Goal: Task Accomplishment & Management: Manage account settings

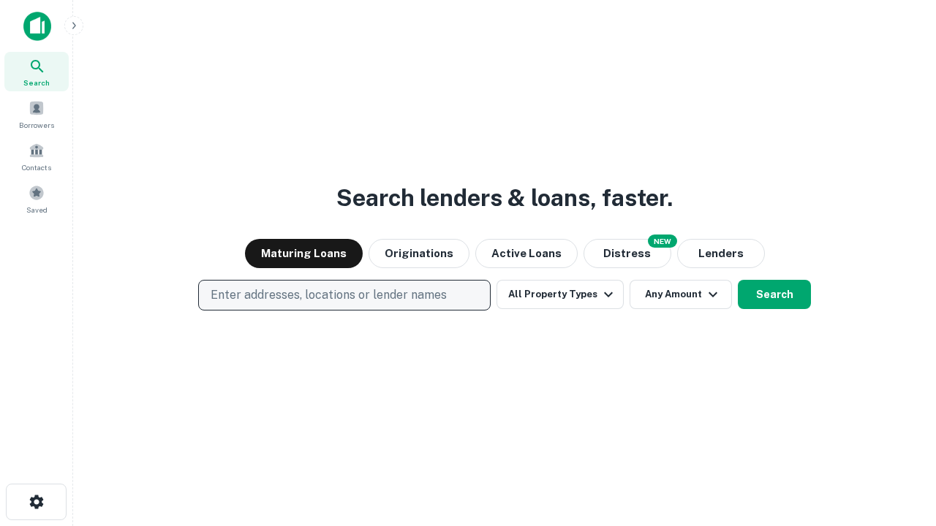
click at [344, 295] on p "Enter addresses, locations or lender names" at bounding box center [329, 296] width 236 height 18
type input "**********"
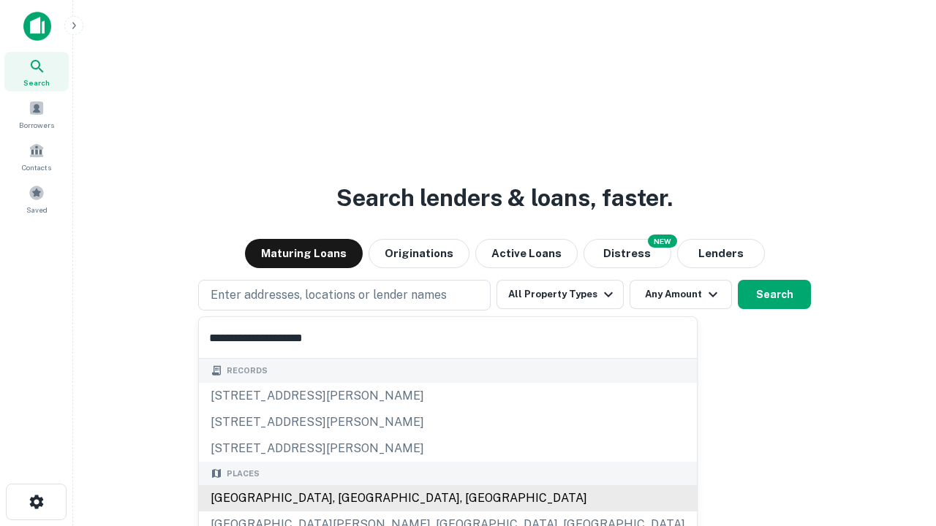
click at [349, 499] on div "[GEOGRAPHIC_DATA], [GEOGRAPHIC_DATA], [GEOGRAPHIC_DATA]" at bounding box center [448, 498] width 498 height 26
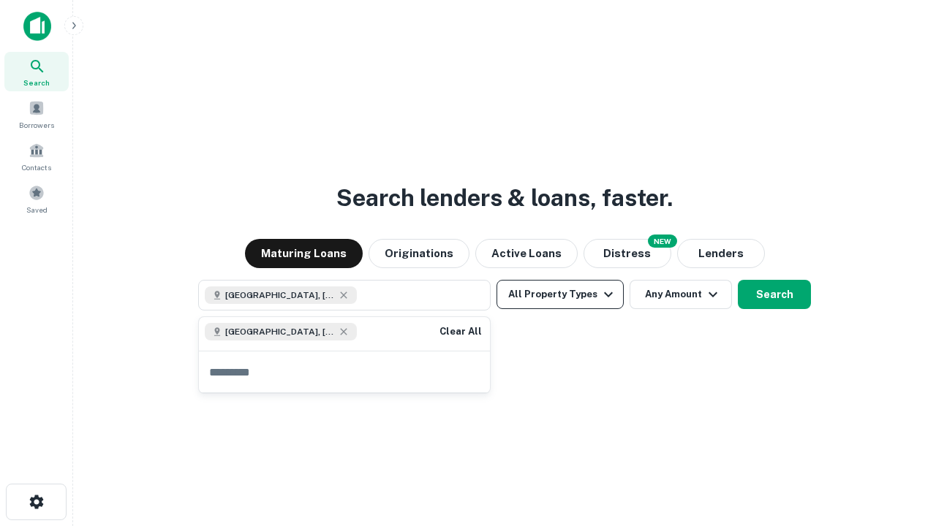
click at [560, 295] on button "All Property Types" at bounding box center [559, 294] width 127 height 29
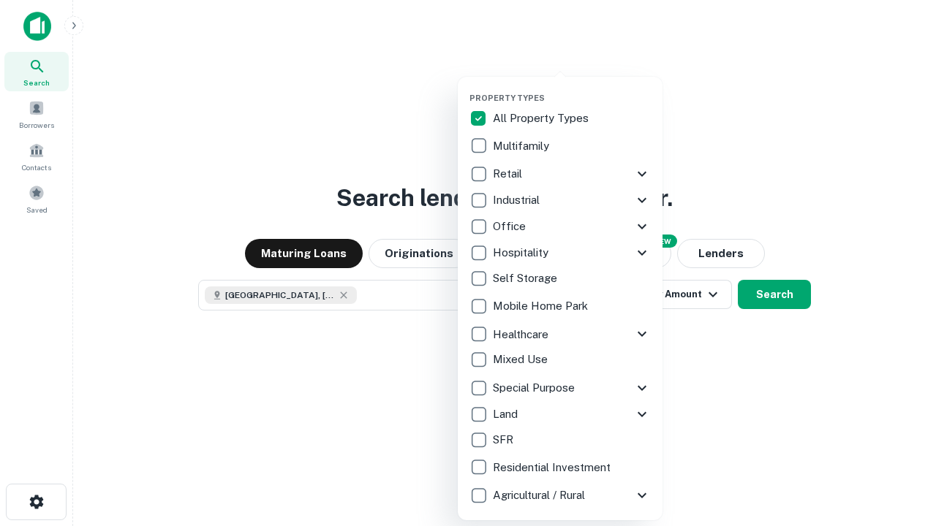
click at [572, 88] on button "button" at bounding box center [571, 88] width 205 height 1
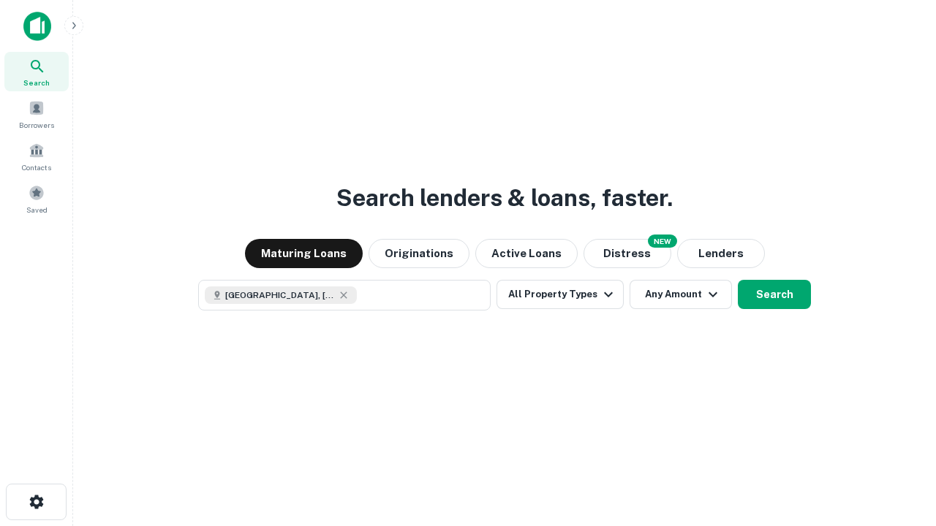
scroll to position [23, 0]
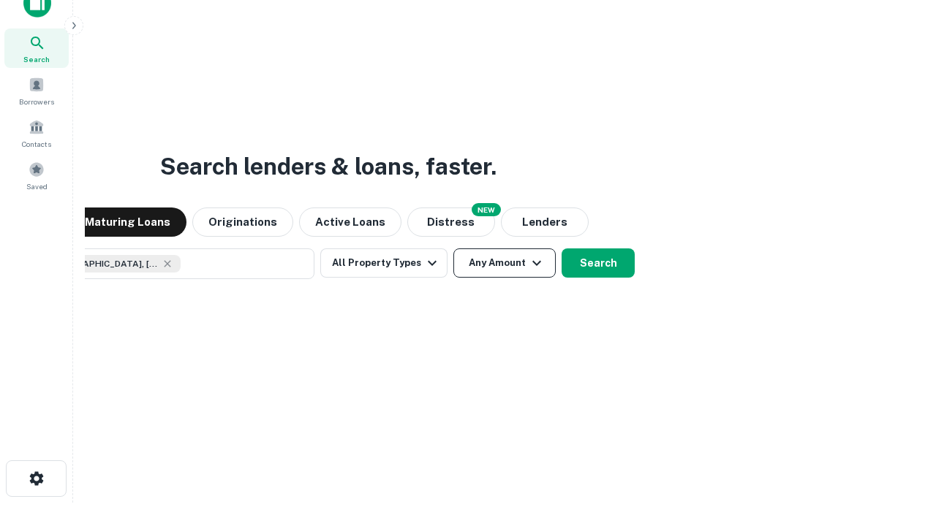
click at [453, 249] on button "Any Amount" at bounding box center [504, 263] width 102 height 29
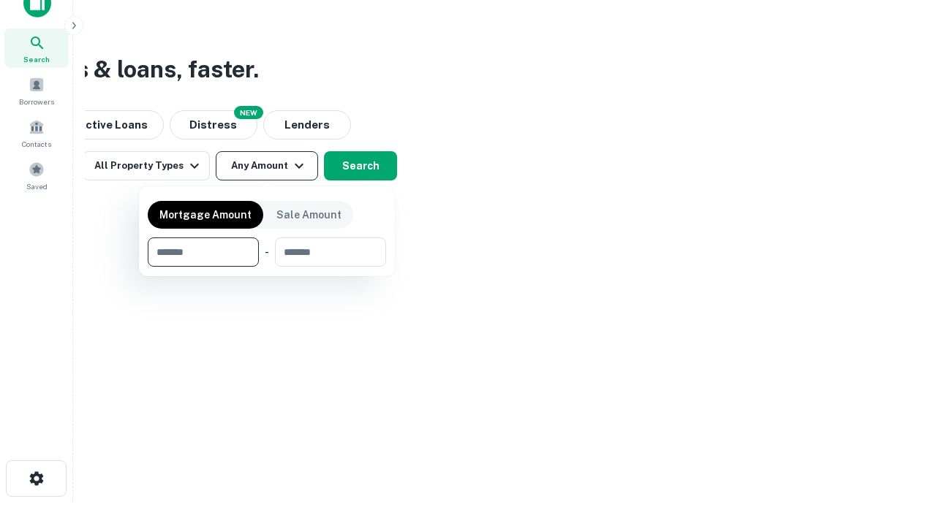
type input "*******"
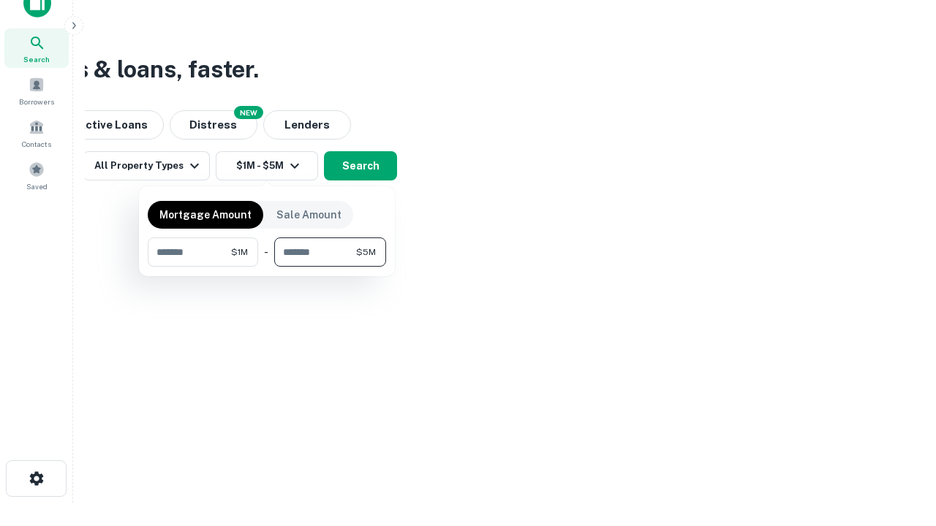
type input "*******"
click at [267, 267] on button "button" at bounding box center [267, 267] width 238 height 1
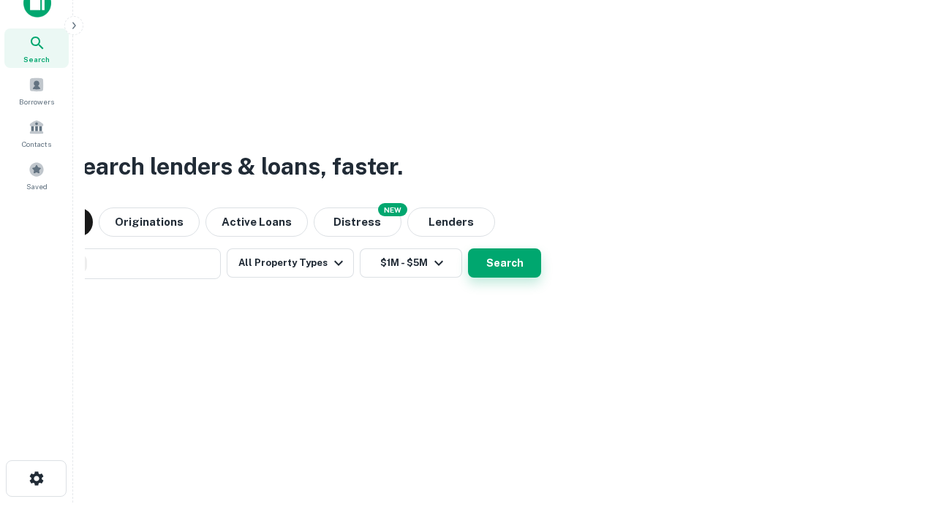
click at [468, 249] on button "Search" at bounding box center [504, 263] width 73 height 29
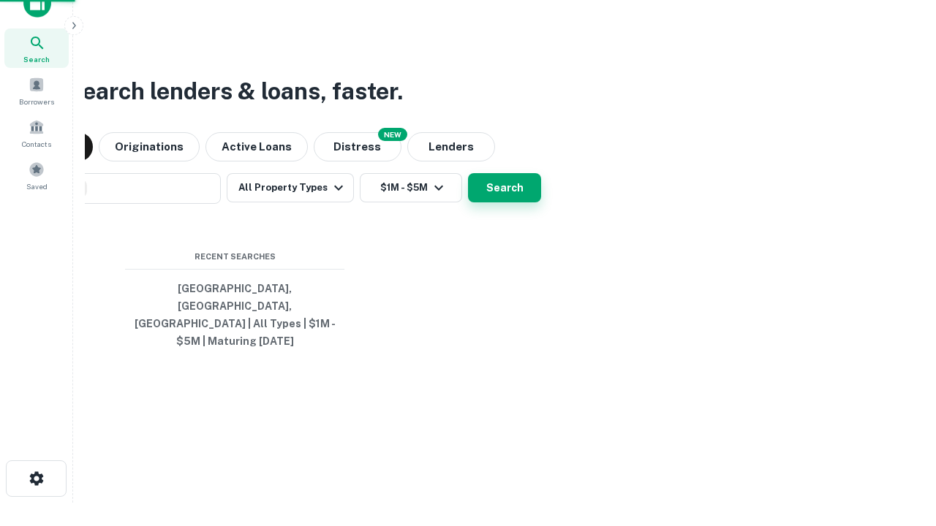
scroll to position [48, 414]
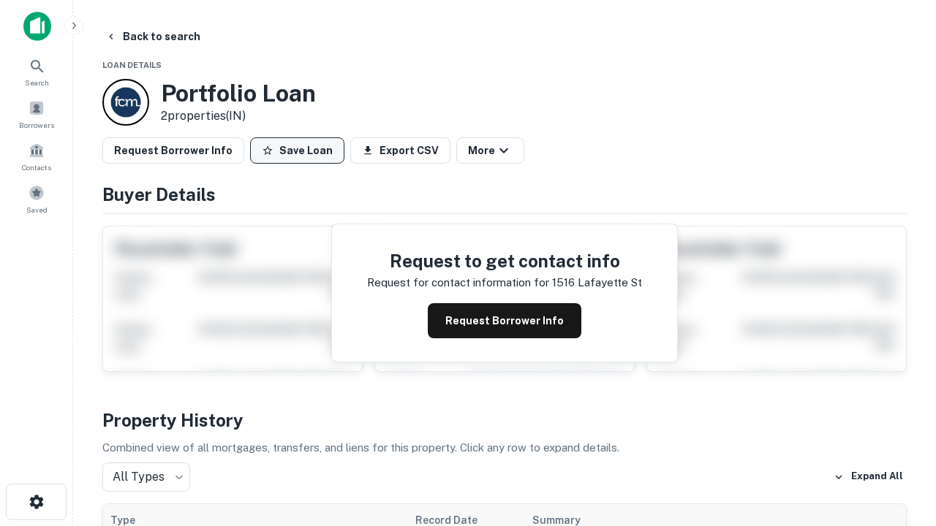
click at [297, 151] on button "Save Loan" at bounding box center [297, 150] width 94 height 26
click at [301, 151] on button "Loan Saved" at bounding box center [300, 150] width 101 height 26
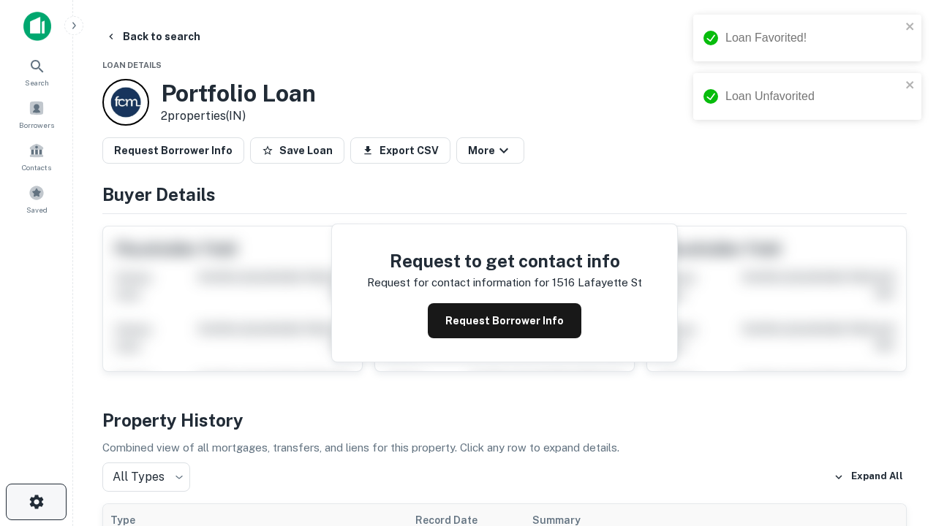
click at [36, 502] on icon "button" at bounding box center [37, 503] width 18 height 18
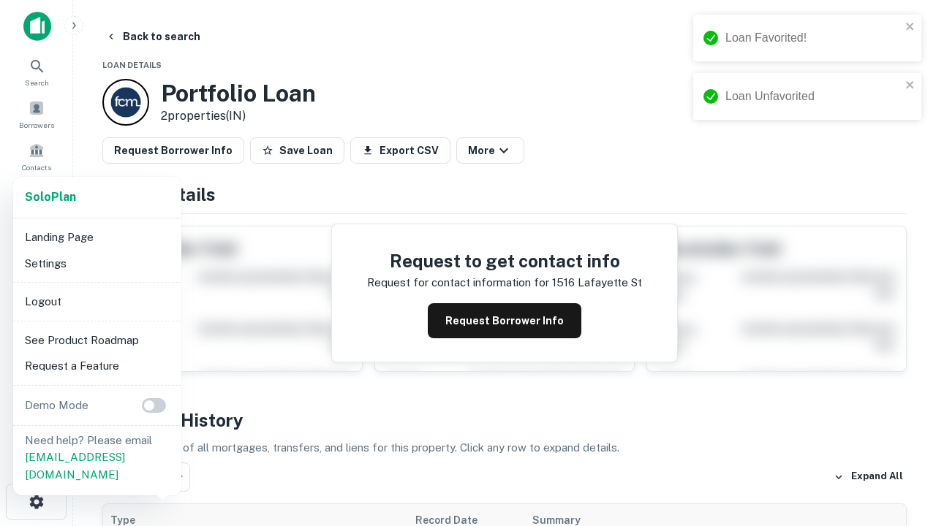
click at [97, 301] on li "Logout" at bounding box center [97, 302] width 156 height 26
